Goal: Check status

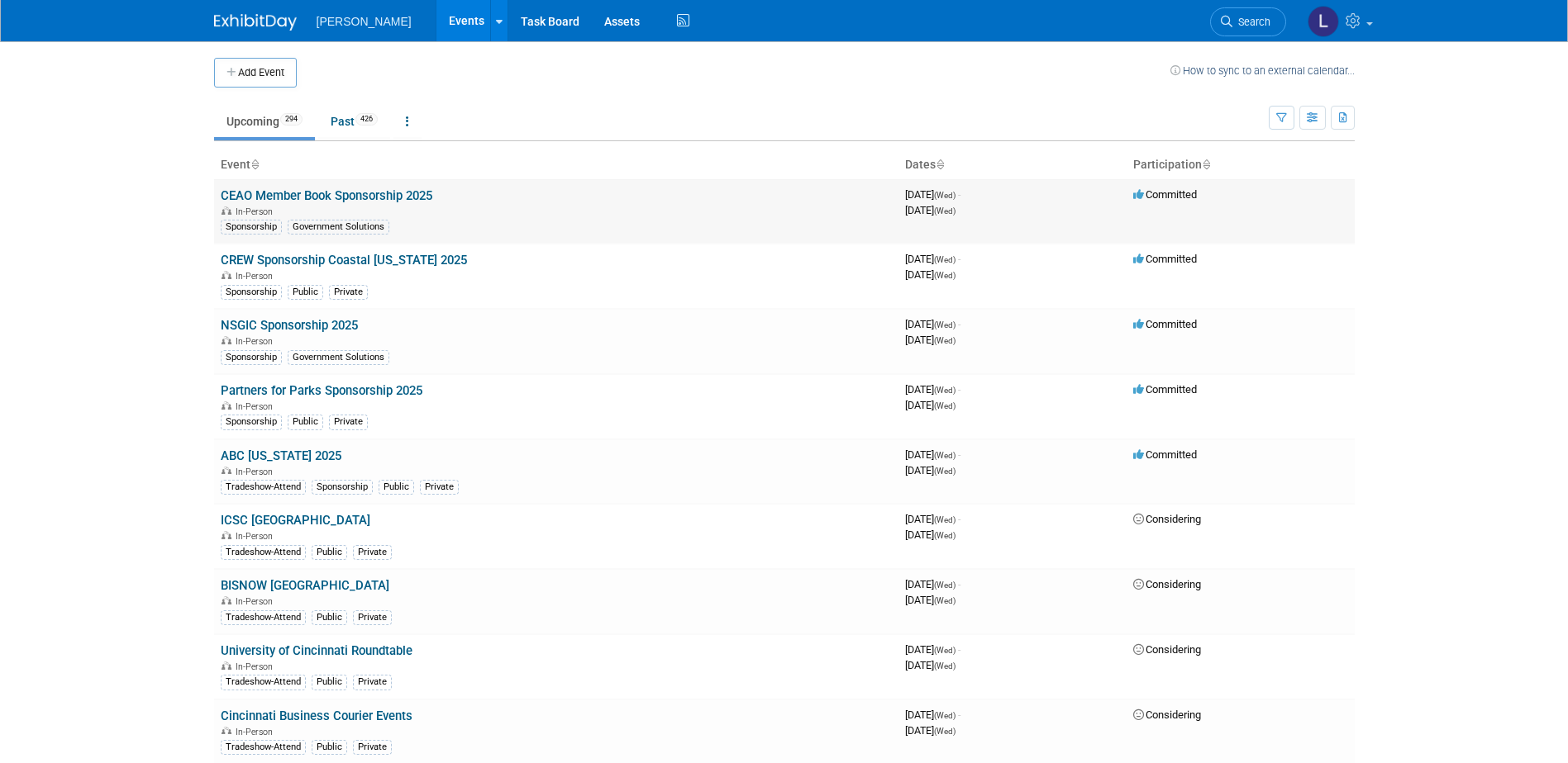
scroll to position [7515, 0]
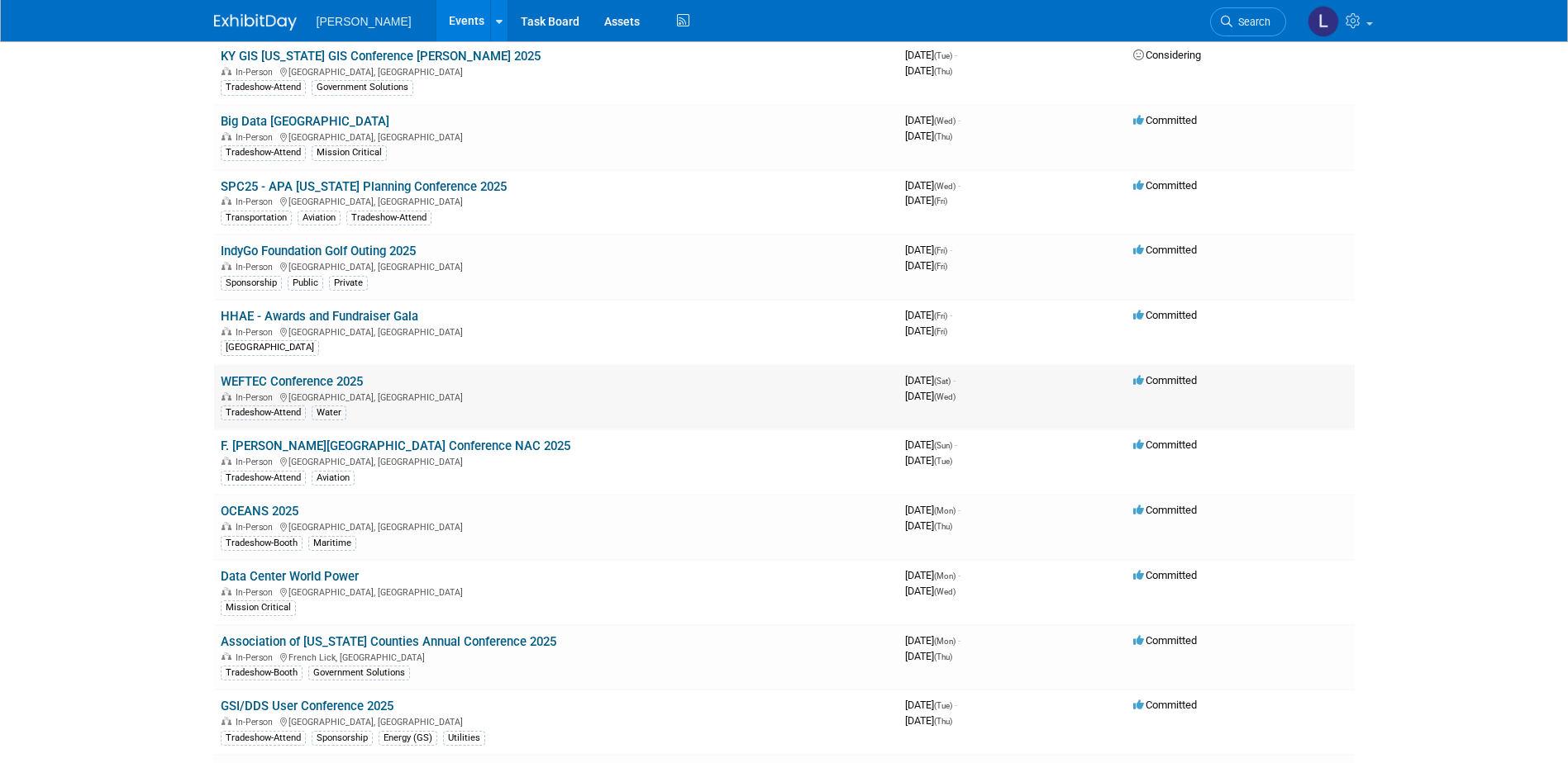
click at [343, 380] on link "WEFTEC Conference 2025" at bounding box center [291, 381] width 142 height 15
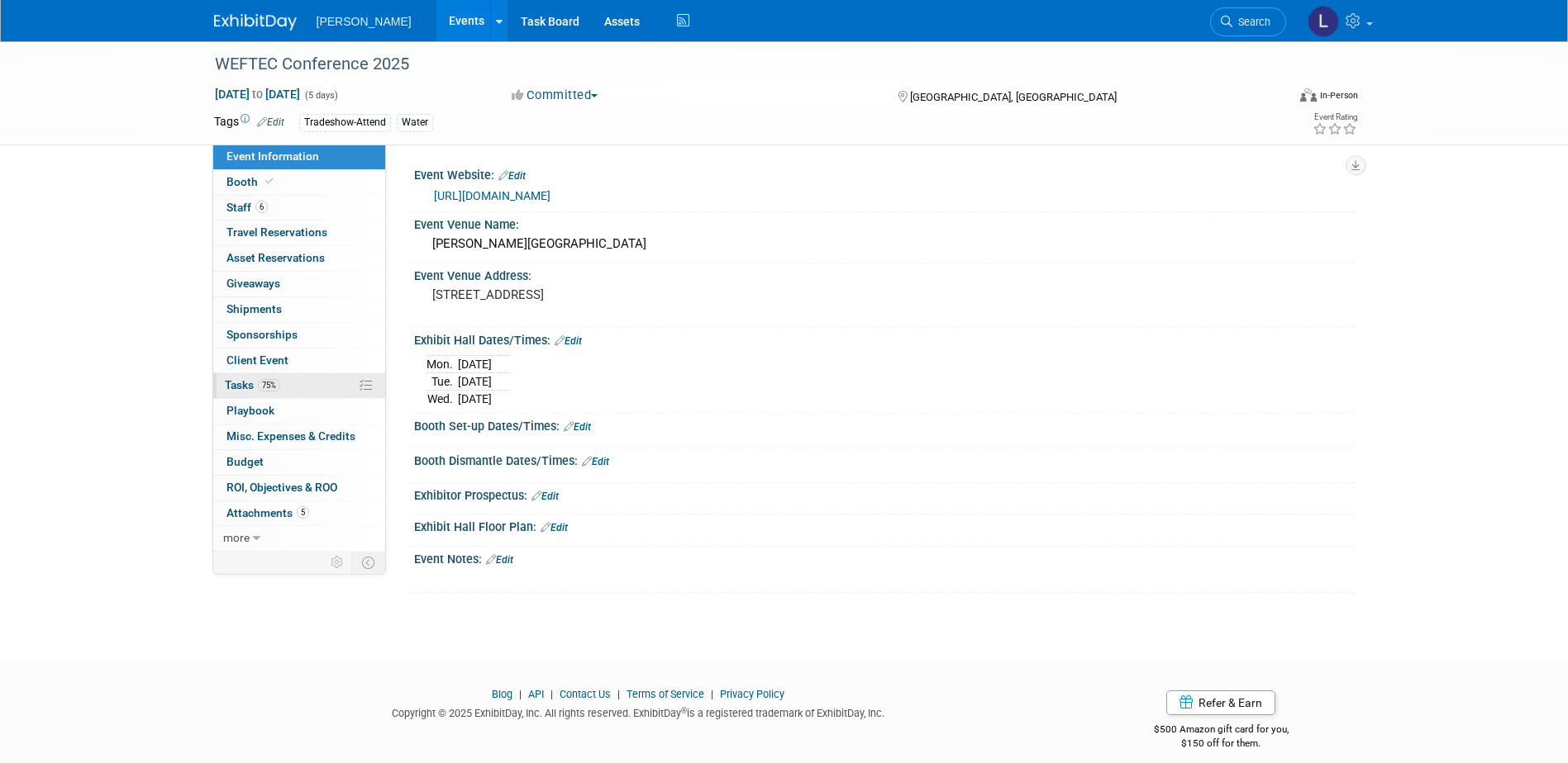
click at [293, 388] on link "75% Tasks 75%" at bounding box center [299, 385] width 172 height 24
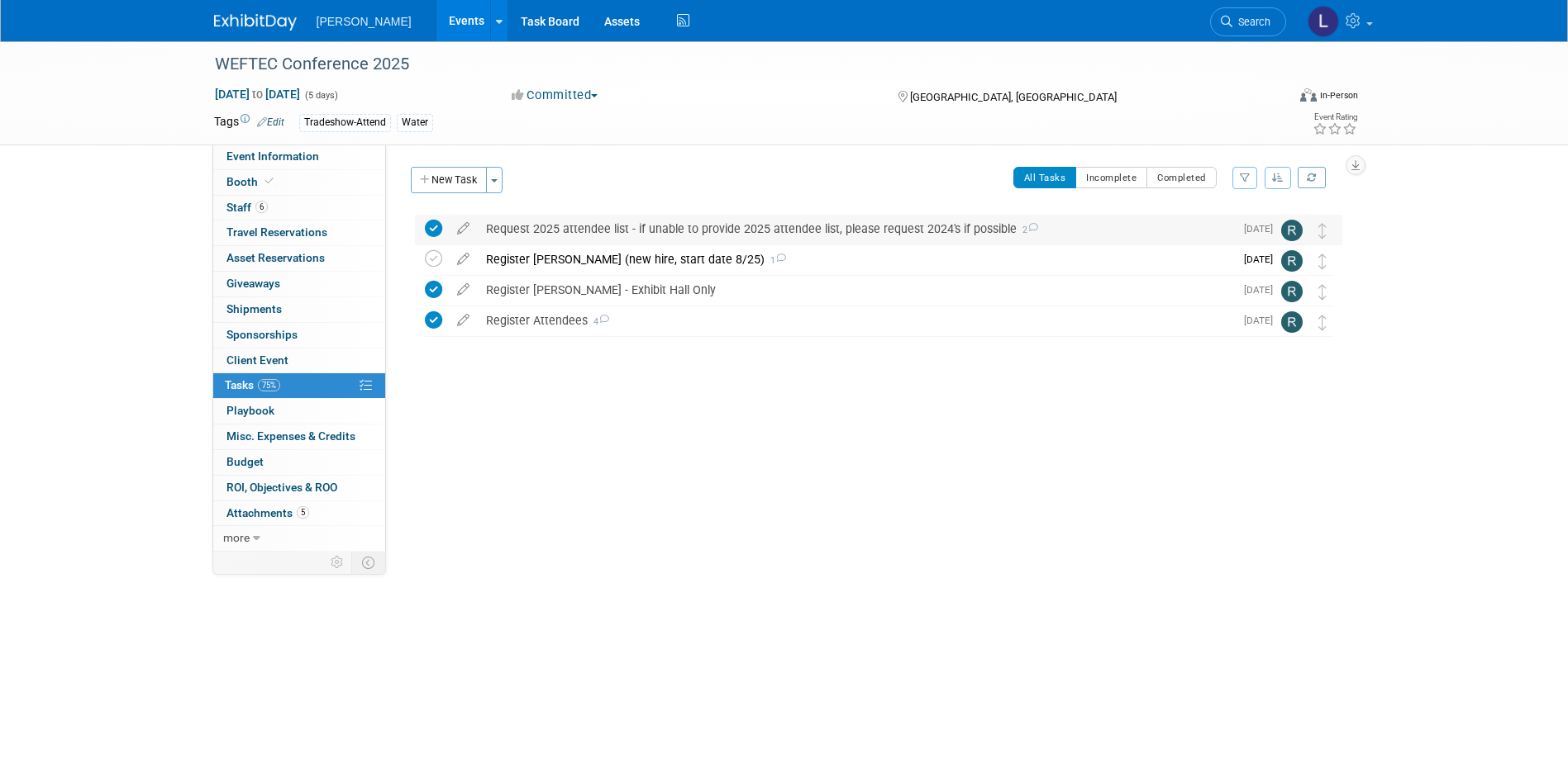
click at [716, 235] on div "Request 2025 attendee list - if unable to provide 2025 attendee list, please re…" at bounding box center [856, 229] width 757 height 28
